Goal: Information Seeking & Learning: Check status

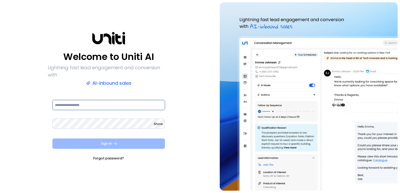
type input "**********"
click at [113, 141] on icon "submit" at bounding box center [115, 143] width 5 height 5
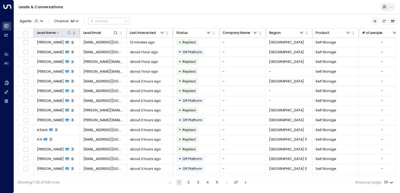
click at [69, 33] on icon at bounding box center [69, 33] width 4 height 4
type input "****"
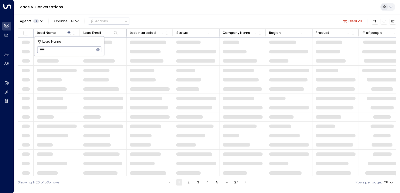
click at [140, 17] on div "Agents 2 Channel: All Actions Clear all" at bounding box center [207, 21] width 378 height 10
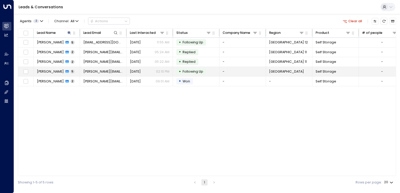
click at [49, 70] on span "[PERSON_NAME]" at bounding box center [50, 71] width 27 height 5
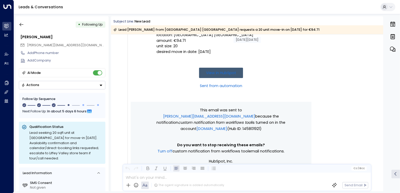
scroll to position [52, 0]
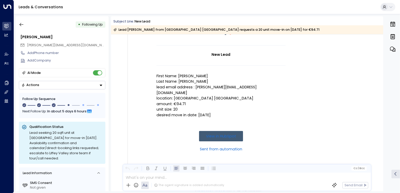
click at [226, 131] on link "View in HubSpot" at bounding box center [221, 136] width 44 height 10
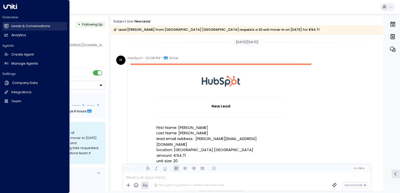
click at [14, 27] on h2 "Leads & Conversations" at bounding box center [30, 26] width 39 height 5
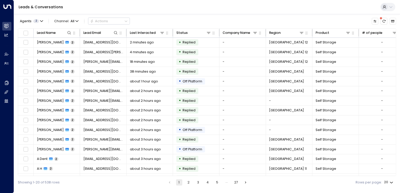
click at [129, 6] on div "Leads & Conversations" at bounding box center [207, 7] width 386 height 14
click at [70, 33] on icon at bounding box center [69, 33] width 4 height 4
type input "*****"
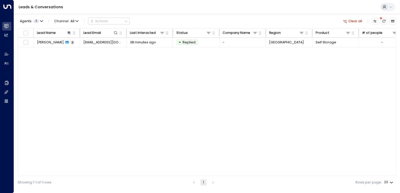
click at [212, 22] on div "Agents 2 Channel: All Actions Clear all" at bounding box center [207, 21] width 378 height 10
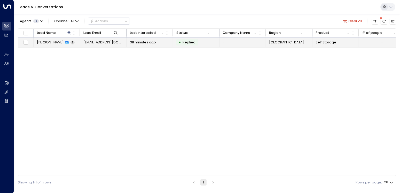
click at [44, 45] on td "Agata Wirkus 2" at bounding box center [57, 43] width 46 height 10
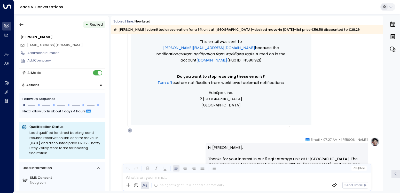
scroll to position [60, 0]
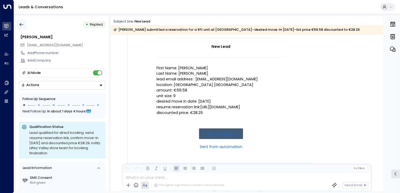
click at [23, 25] on icon "button" at bounding box center [21, 24] width 5 height 5
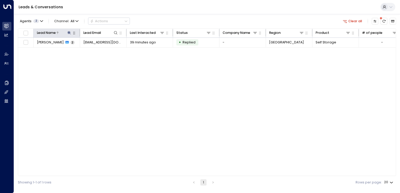
click at [68, 32] on icon at bounding box center [69, 33] width 4 height 4
type input "*"
type input "*****"
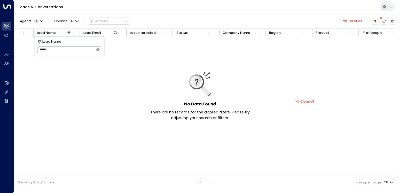
click at [177, 16] on div "Agents 2 Channel: All Actions Clear all" at bounding box center [207, 21] width 378 height 10
click at [69, 31] on icon at bounding box center [69, 32] width 3 height 3
click at [69, 33] on icon at bounding box center [69, 32] width 3 height 3
type input "*****"
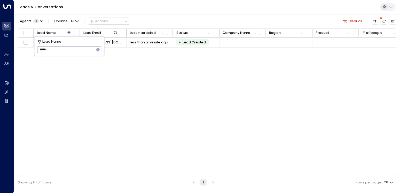
click at [179, 19] on div "Agents 2 Channel: All Actions Clear all" at bounding box center [207, 21] width 378 height 10
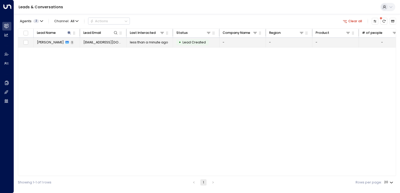
click at [40, 40] on span "Jader Rosa" at bounding box center [50, 42] width 27 height 5
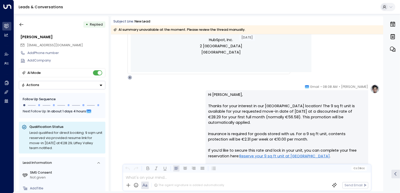
scroll to position [189, 0]
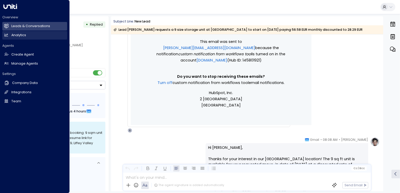
click at [21, 34] on h2 "Analytics" at bounding box center [18, 35] width 15 height 5
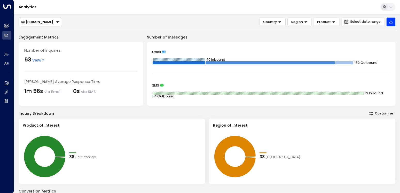
click at [56, 23] on icon "Button group with a nested menu" at bounding box center [58, 22] width 4 height 4
click at [42, 40] on span "[PERSON_NAME]" at bounding box center [34, 39] width 27 height 5
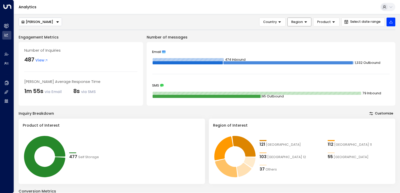
click at [301, 21] on span "Region" at bounding box center [297, 22] width 12 height 5
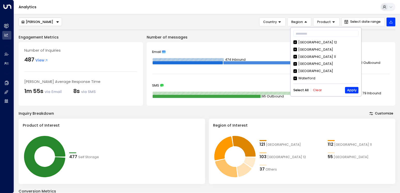
click at [318, 90] on button "Clear" at bounding box center [317, 90] width 9 height 4
click at [354, 89] on button "Apply" at bounding box center [351, 90] width 13 height 6
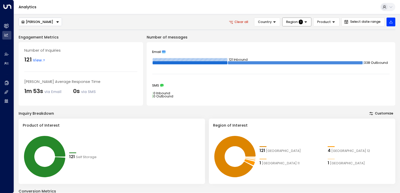
click at [307, 21] on icon at bounding box center [305, 21] width 3 height 1
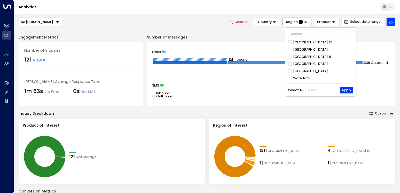
click at [288, 62] on div "​ Dublin 12 Liffey Valley Dublin 11 Cork Galway Waterford Select All Clear Apply" at bounding box center [320, 61] width 71 height 69
click at [345, 90] on button "Apply" at bounding box center [346, 90] width 13 height 6
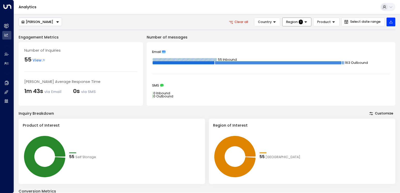
click at [37, 61] on span "View" at bounding box center [39, 61] width 13 height 6
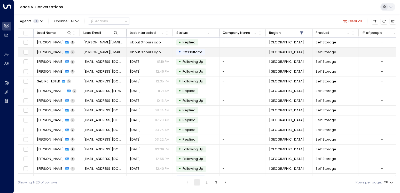
click at [45, 52] on span "[PERSON_NAME]" at bounding box center [50, 52] width 27 height 5
click at [48, 50] on span "[PERSON_NAME]" at bounding box center [50, 52] width 27 height 5
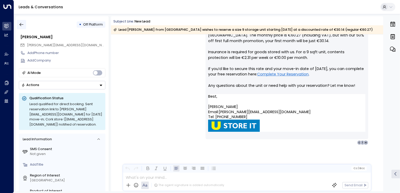
click at [20, 25] on icon "button" at bounding box center [22, 24] width 4 height 3
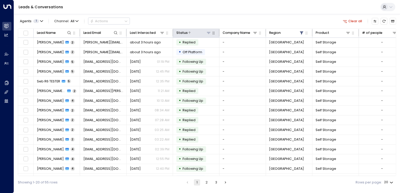
click at [185, 34] on div "Status" at bounding box center [181, 33] width 11 height 6
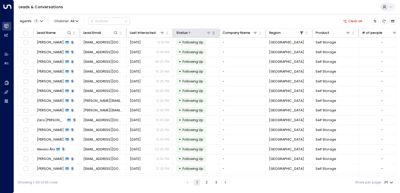
click at [185, 34] on div "Status" at bounding box center [181, 33] width 11 height 6
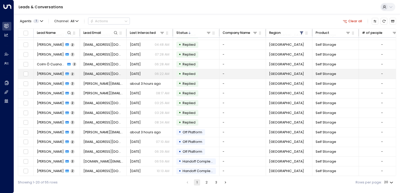
scroll to position [56, 0]
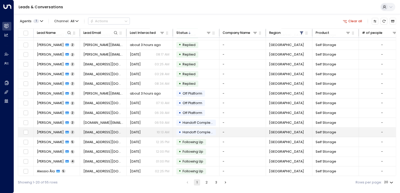
click at [43, 130] on span "Armen Vartian" at bounding box center [50, 132] width 27 height 5
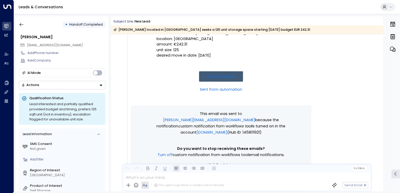
scroll to position [78, 0]
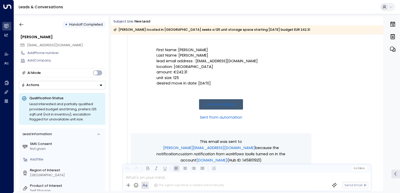
click at [222, 103] on link "View in HubSpot" at bounding box center [221, 104] width 44 height 10
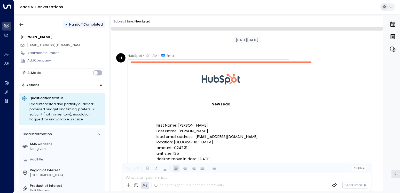
scroll to position [259, 0]
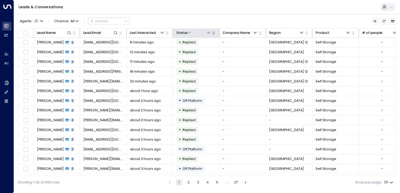
click at [185, 30] on div "Status" at bounding box center [181, 33] width 11 height 6
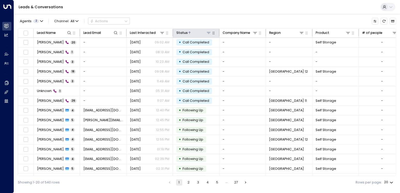
click at [185, 30] on div "Status" at bounding box center [181, 33] width 11 height 6
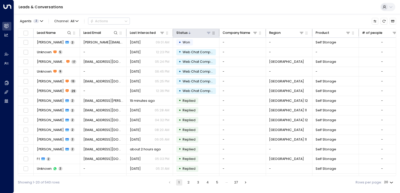
click at [185, 30] on div "Status" at bounding box center [181, 33] width 11 height 6
